Goal: Task Accomplishment & Management: Use online tool/utility

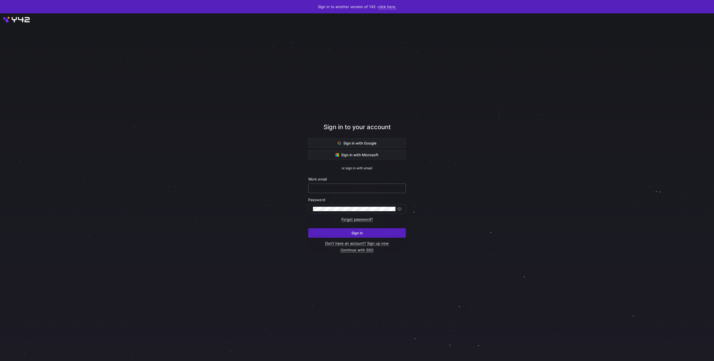
click at [338, 189] on input "text" at bounding box center [357, 188] width 88 height 4
paste input "[EMAIL_ADDRESS][DOMAIN_NAME] wwDgjctJsLkU7iD"
click at [346, 188] on input "[EMAIL_ADDRESS][DOMAIN_NAME] wwDgjctJsLkU7iD" at bounding box center [357, 188] width 88 height 4
type input "[EMAIL_ADDRESS][DOMAIN_NAME]"
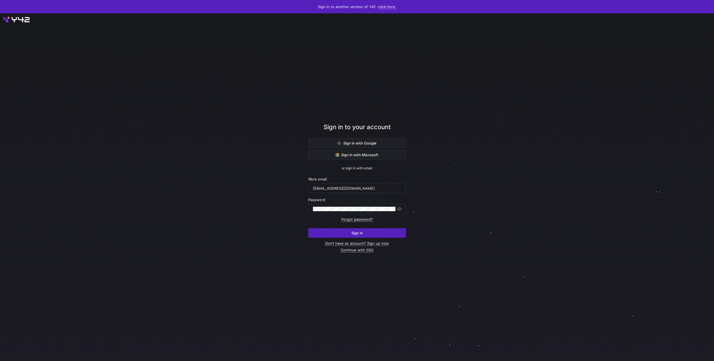
click at [340, 203] on div "Password" at bounding box center [357, 205] width 98 height 16
click at [339, 204] on div at bounding box center [354, 208] width 83 height 9
click at [340, 234] on span "submit" at bounding box center [356, 232] width 97 height 9
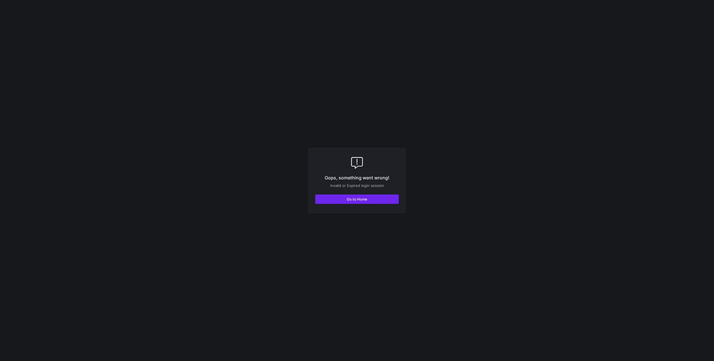
click at [343, 202] on span "button" at bounding box center [356, 199] width 83 height 9
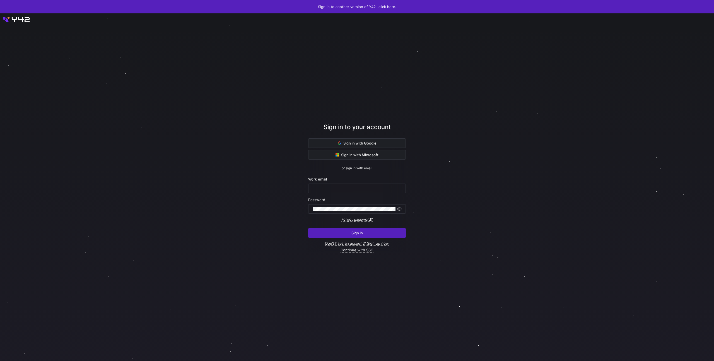
click at [327, 193] on form "Work email Password Forgot password? Sign in" at bounding box center [357, 207] width 98 height 61
drag, startPoint x: 328, startPoint y: 188, endPoint x: 324, endPoint y: 186, distance: 4.5
click at [328, 188] on input "text" at bounding box center [357, 188] width 88 height 4
click at [326, 187] on input "text" at bounding box center [357, 188] width 88 height 4
type input "hello"
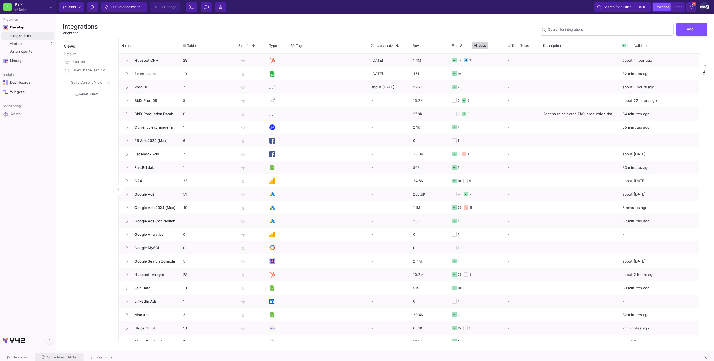
click at [67, 356] on span "Scheduled DAGs" at bounding box center [61, 357] width 29 height 4
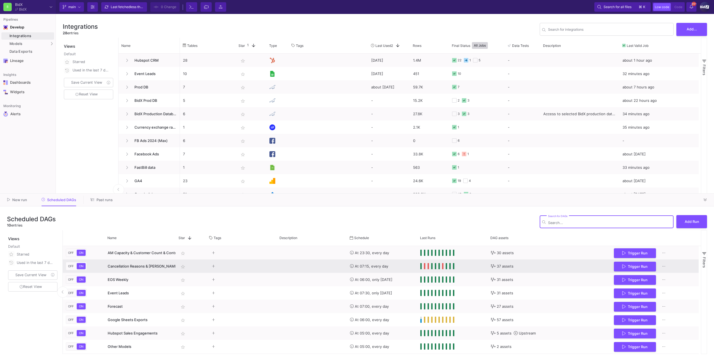
scroll to position [26, 0]
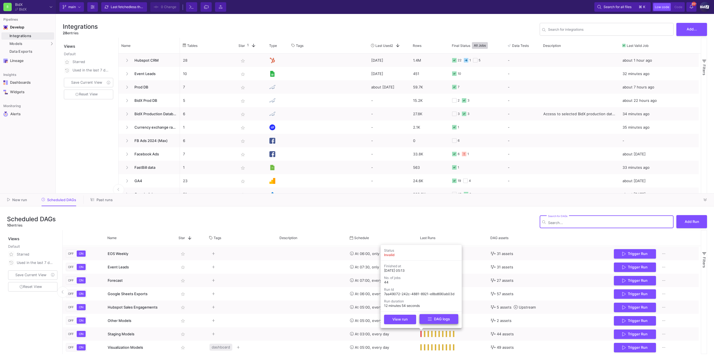
click at [428, 321] on icon at bounding box center [430, 319] width 4 height 4
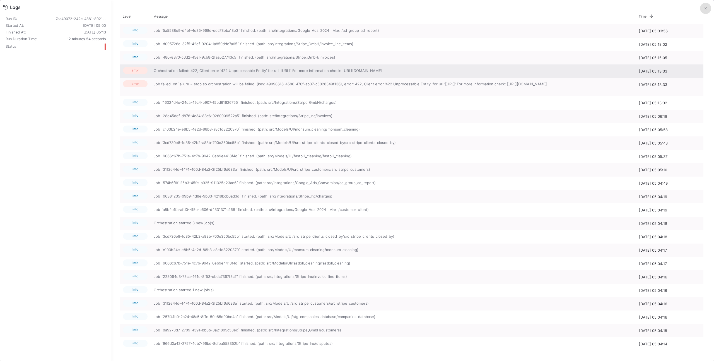
scroll to position [0, 0]
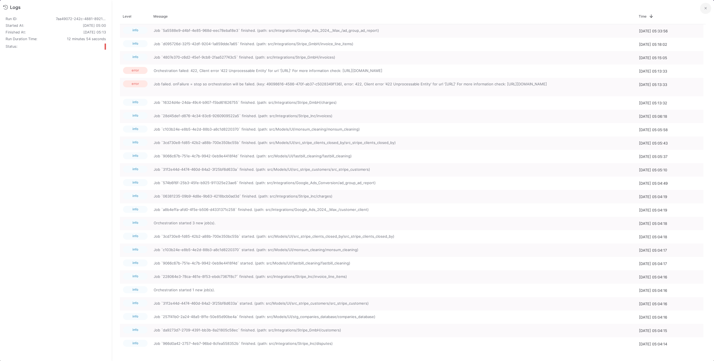
click at [699, 12] on div "Time 1" at bounding box center [671, 16] width 70 height 16
click at [700, 11] on button at bounding box center [705, 8] width 11 height 11
